Goal: Task Accomplishment & Management: Use online tool/utility

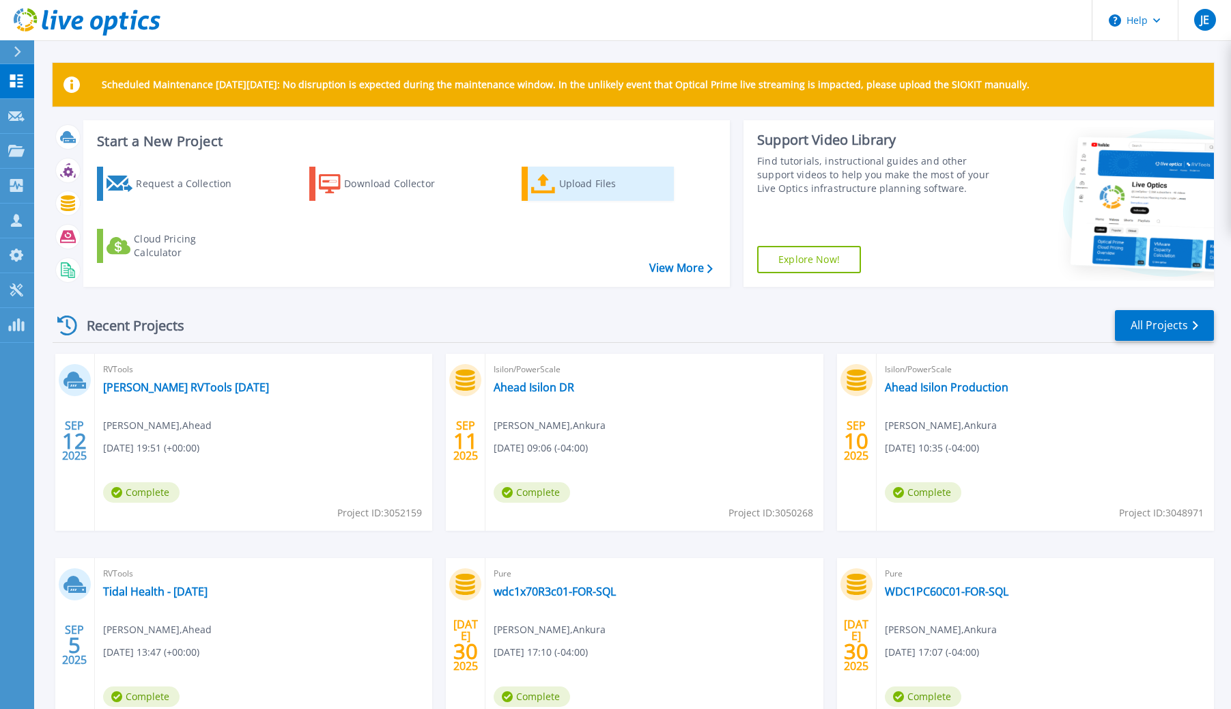
click at [539, 182] on icon at bounding box center [543, 184] width 25 height 20
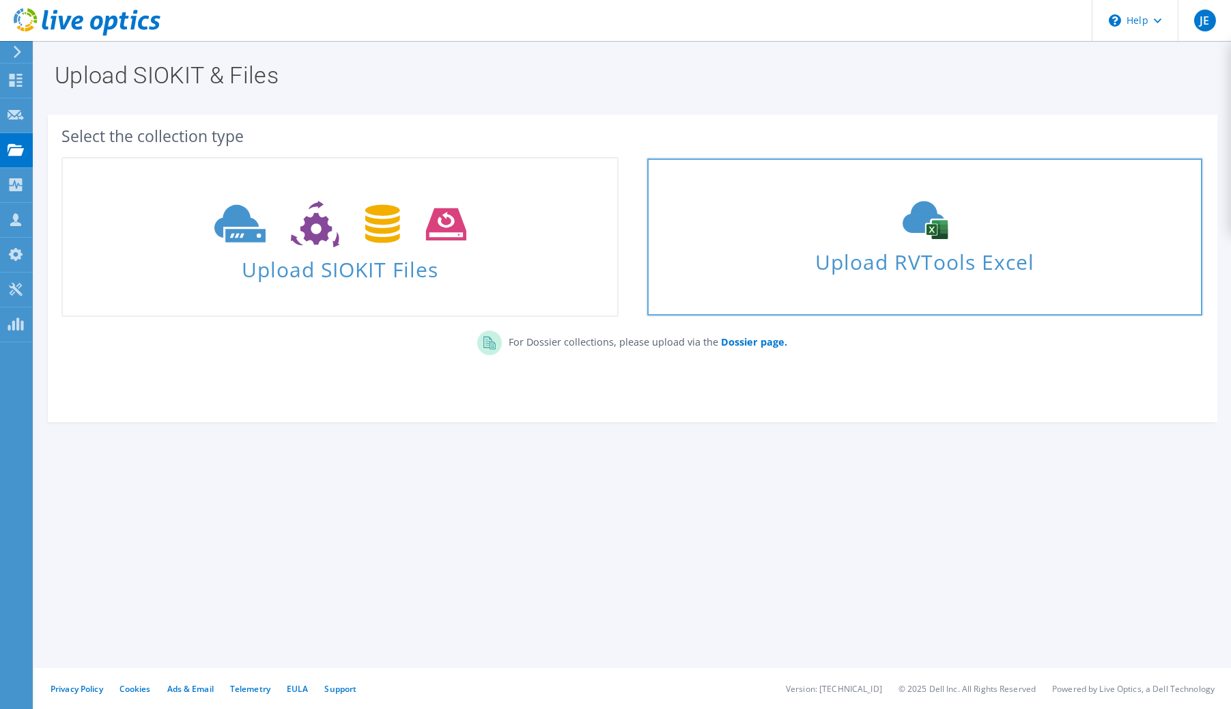
click at [823, 251] on span "Upload RVTools Excel" at bounding box center [925, 258] width 555 height 29
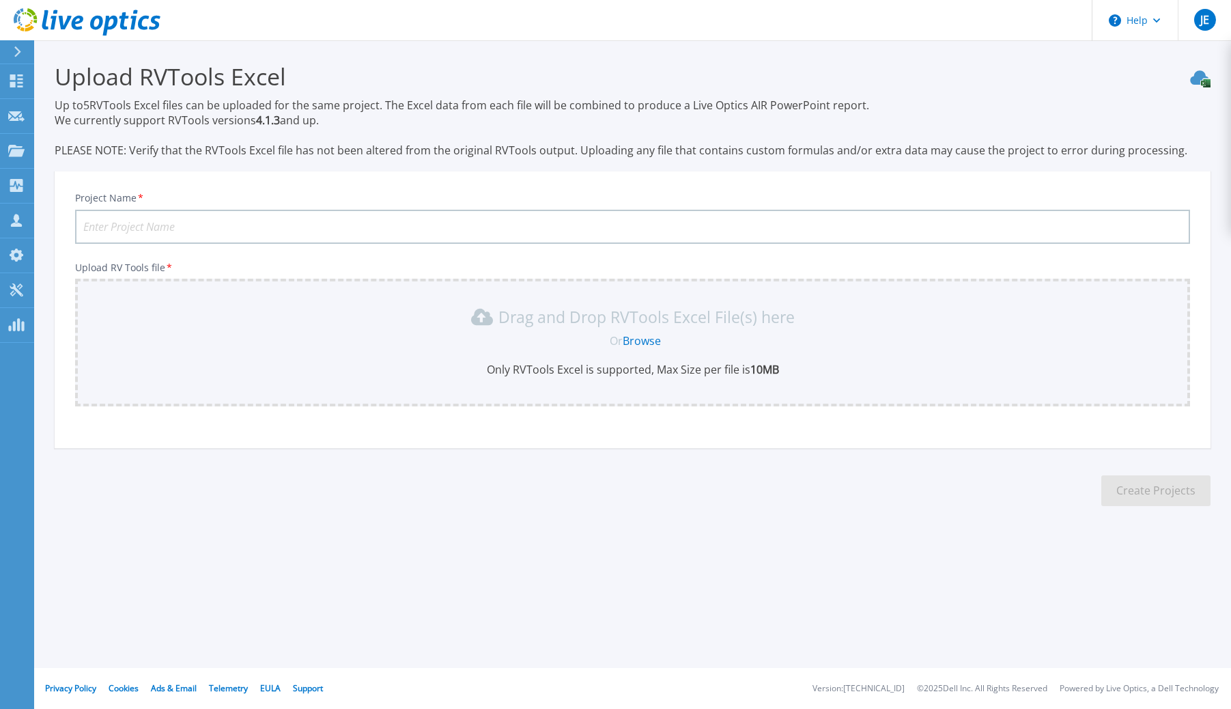
click at [354, 172] on section "Upload RVTools Excel Up to 5 RVTools Excel files can be uploaded for the same p…" at bounding box center [632, 288] width 1197 height 497
click at [355, 432] on div "Project Name * Upload RV Tools file * Drag and Drop RVTools Excel File(s) here …" at bounding box center [633, 314] width 1156 height 268
click at [647, 339] on link "Browse" at bounding box center [642, 340] width 38 height 15
click at [664, 331] on div "Drag and Drop RVTools Excel File(s) here Or Browse Only RVTools Excel is suppor…" at bounding box center [632, 341] width 1099 height 71
drag, startPoint x: 381, startPoint y: 148, endPoint x: 398, endPoint y: 148, distance: 17.1
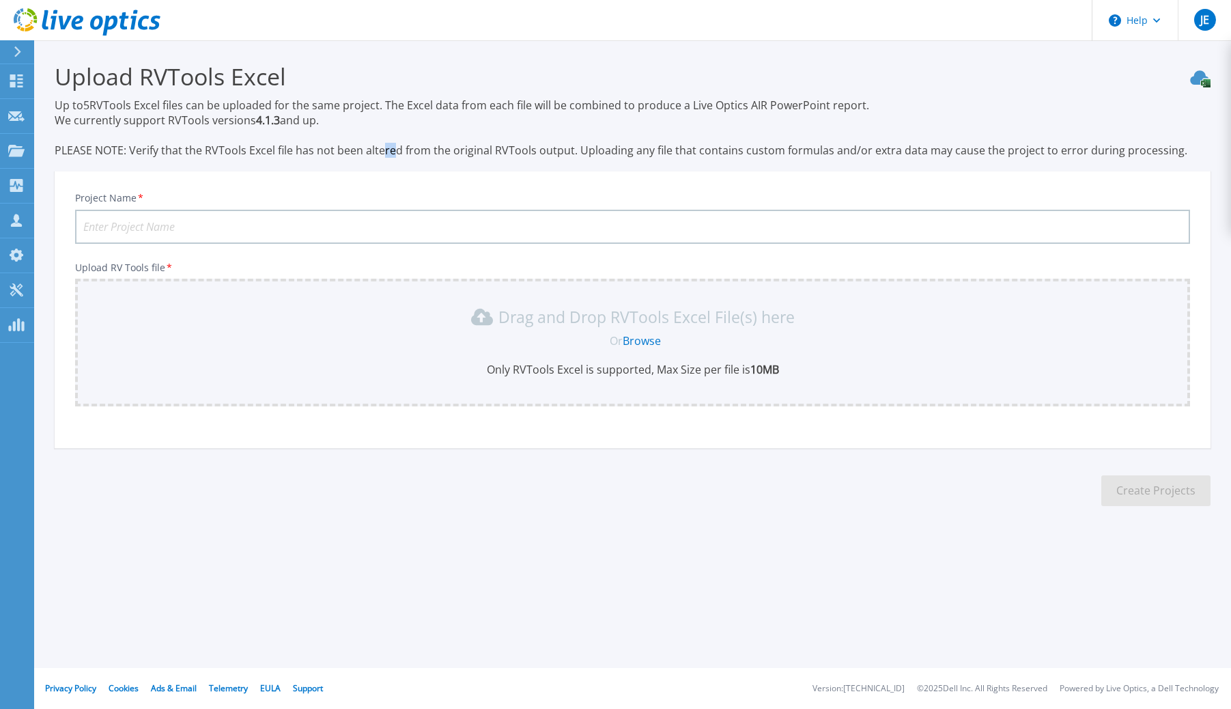
click at [392, 148] on p "Up to 5 RVTools Excel files can be uploaded for the same project. The Excel dat…" at bounding box center [633, 128] width 1156 height 60
